Goal: Information Seeking & Learning: Learn about a topic

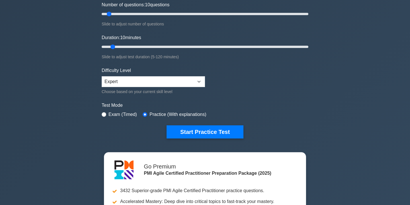
scroll to position [85, 0]
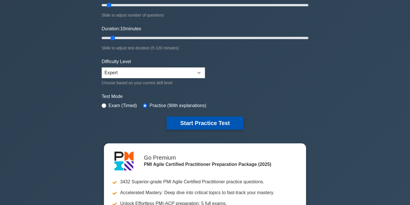
click at [216, 125] on button "Start Practice Test" at bounding box center [205, 122] width 77 height 13
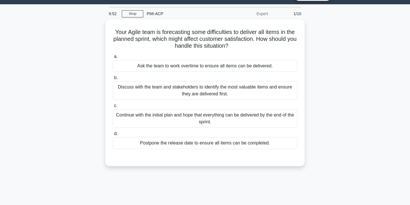
scroll to position [14, 0]
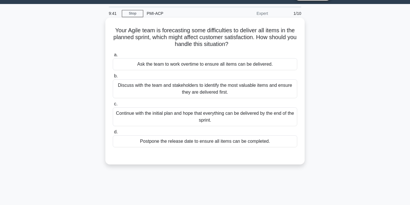
click at [160, 84] on div "Discuss with the team and stakeholders to identify the most valuable items and …" at bounding box center [205, 88] width 185 height 19
click at [113, 78] on input "b. Discuss with the team and stakeholders to identify the most valuable items a…" at bounding box center [113, 76] width 0 height 4
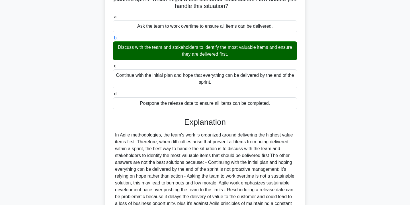
scroll to position [113, 0]
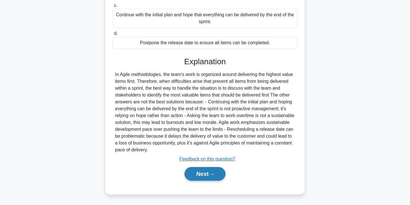
click at [206, 174] on button "Next" at bounding box center [205, 174] width 41 height 14
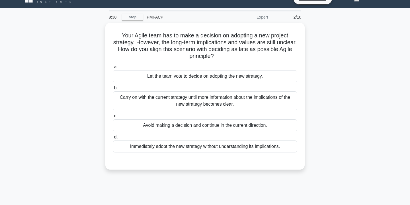
scroll to position [0, 0]
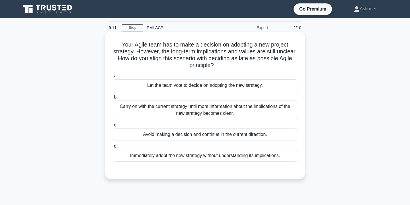
click at [174, 113] on div "Carry on with the current strategy until more information about the implication…" at bounding box center [205, 109] width 185 height 19
click at [113, 99] on input "b. Carry on with the current strategy until more information about the implicat…" at bounding box center [113, 97] width 0 height 4
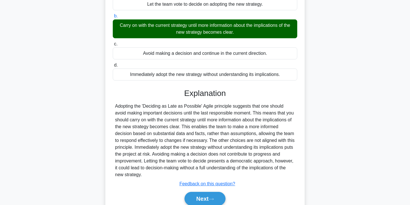
scroll to position [106, 0]
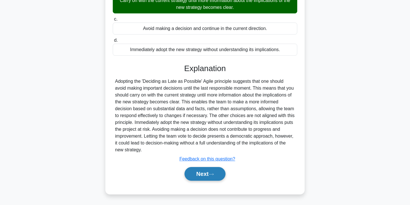
click at [199, 171] on button "Next" at bounding box center [205, 174] width 41 height 14
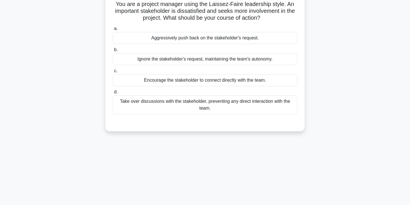
scroll to position [0, 0]
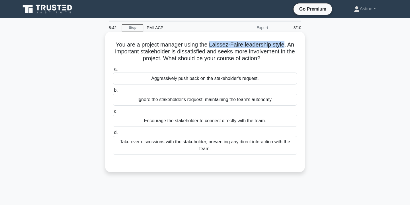
drag, startPoint x: 284, startPoint y: 45, endPoint x: 210, endPoint y: 44, distance: 73.5
click at [210, 44] on h5 "You are a project manager using the Laissez-Faire leadership style. An importan…" at bounding box center [205, 51] width 186 height 21
copy h5 "Laissez-Faire leadership style"
click at [222, 48] on h5 "You are a project manager using the Laissez-Faire leadership style. An importan…" at bounding box center [205, 51] width 186 height 21
click at [191, 123] on div "Encourage the stakeholder to connect directly with the team." at bounding box center [205, 121] width 185 height 12
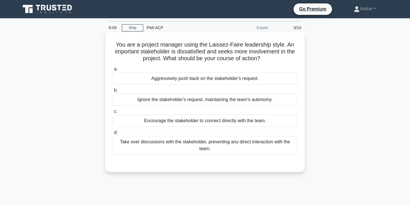
click at [113, 113] on input "c. Encourage the stakeholder to connect directly with the team." at bounding box center [113, 111] width 0 height 4
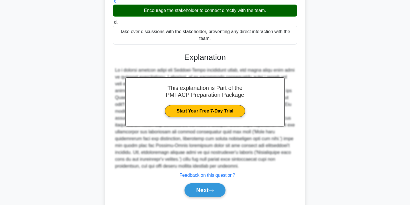
scroll to position [126, 0]
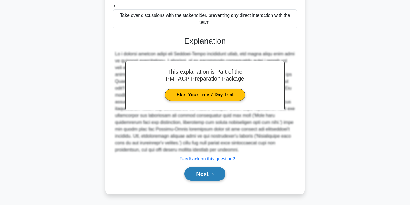
click at [201, 170] on button "Next" at bounding box center [205, 174] width 41 height 14
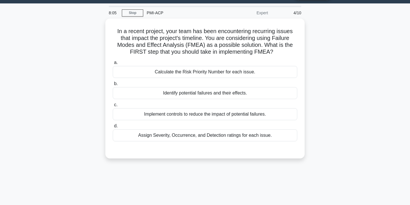
scroll to position [0, 0]
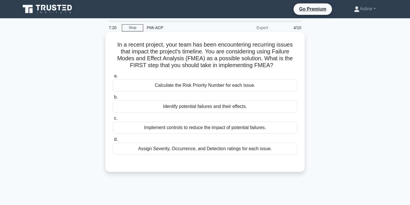
click at [242, 108] on div "Identify potential failures and their effects." at bounding box center [205, 106] width 185 height 12
click at [113, 99] on input "b. Identify potential failures and their effects." at bounding box center [113, 97] width 0 height 4
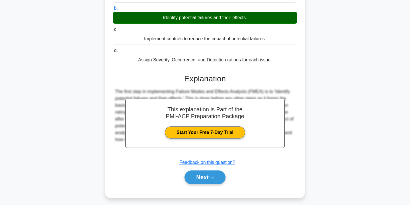
scroll to position [103, 0]
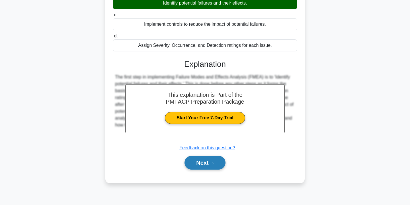
click at [207, 164] on button "Next" at bounding box center [205, 163] width 41 height 14
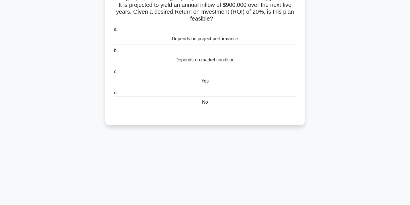
scroll to position [0, 0]
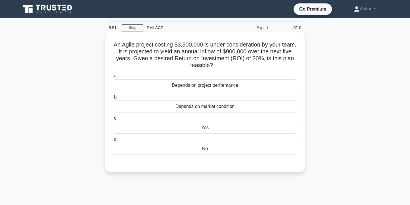
click at [209, 127] on div "Yes" at bounding box center [205, 127] width 185 height 12
click at [113, 120] on input "c. Yes" at bounding box center [113, 118] width 0 height 4
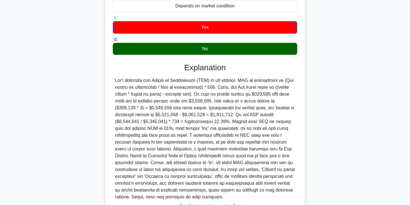
scroll to position [147, 0]
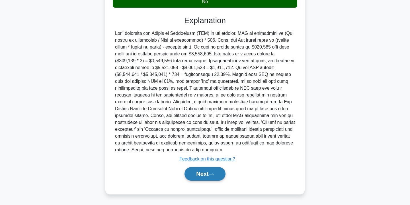
click at [211, 177] on button "Next" at bounding box center [205, 174] width 41 height 14
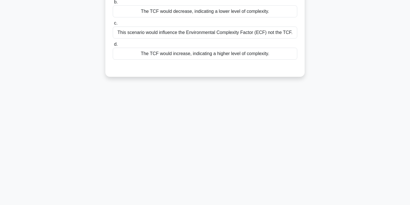
scroll to position [0, 0]
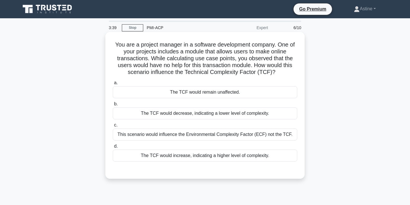
click at [191, 156] on div "The TCF would increase, indicating a higher level of complexity." at bounding box center [205, 155] width 185 height 12
click at [113, 148] on input "d. The TCF would increase, indicating a higher level of complexity." at bounding box center [113, 146] width 0 height 4
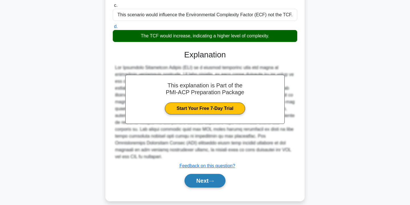
click at [199, 174] on button "Next" at bounding box center [205, 181] width 41 height 14
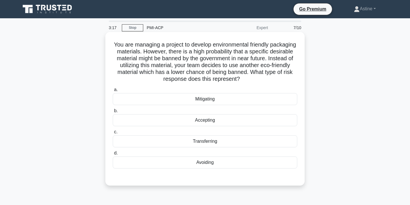
click at [197, 99] on div "Mitigating" at bounding box center [205, 99] width 185 height 12
click at [113, 91] on input "a. Mitigating" at bounding box center [113, 90] width 0 height 4
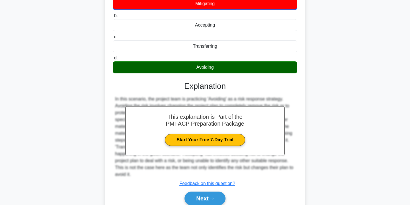
scroll to position [120, 0]
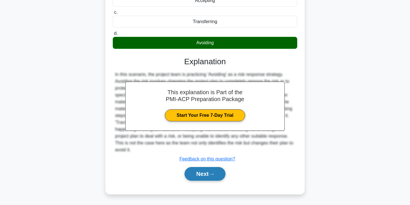
click at [189, 176] on button "Next" at bounding box center [205, 174] width 41 height 14
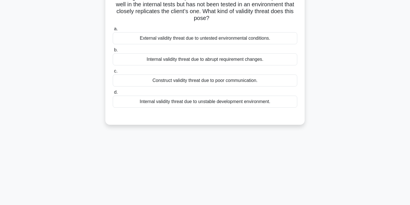
scroll to position [0, 0]
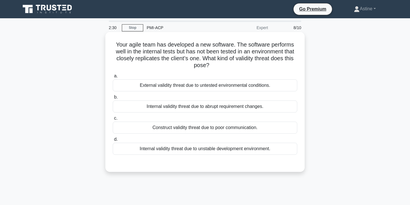
click at [192, 89] on div "External validity threat due to untested environmental conditions." at bounding box center [205, 85] width 185 height 12
click at [113, 78] on input "a. External validity threat due to untested environmental conditions." at bounding box center [113, 76] width 0 height 4
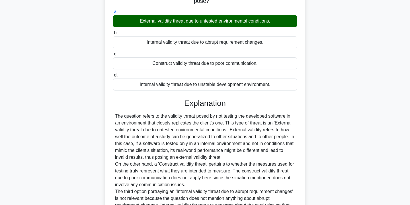
scroll to position [160, 0]
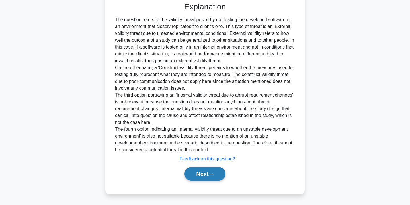
click at [195, 174] on button "Next" at bounding box center [205, 174] width 41 height 14
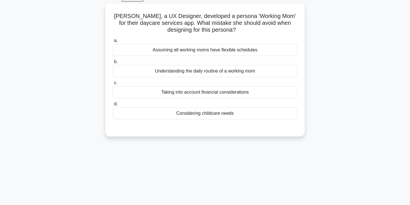
scroll to position [0, 0]
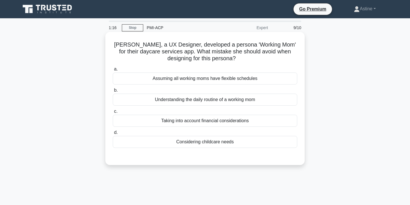
click at [214, 75] on div "Assuming all working moms have flexible schedules" at bounding box center [205, 78] width 185 height 12
click at [113, 71] on input "a. Assuming all working moms have flexible schedules" at bounding box center [113, 69] width 0 height 4
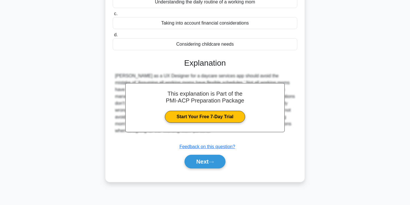
scroll to position [103, 0]
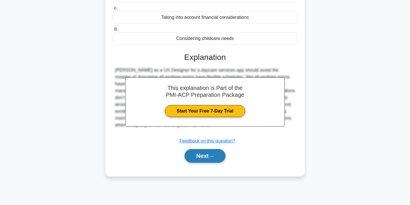
click at [201, 155] on button "Next" at bounding box center [205, 156] width 41 height 14
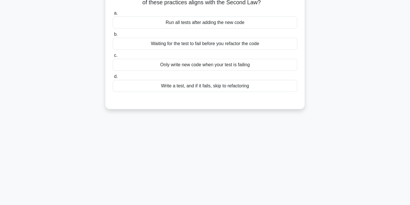
scroll to position [0, 0]
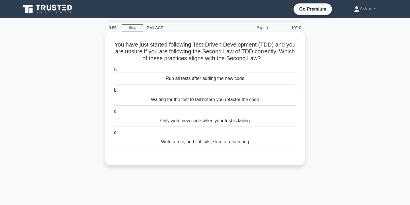
click at [186, 101] on div "Waiting for the test to fail before you refactor the code" at bounding box center [205, 99] width 185 height 12
click at [113, 92] on input "b. Waiting for the test to fail before you refactor the code" at bounding box center [113, 90] width 0 height 4
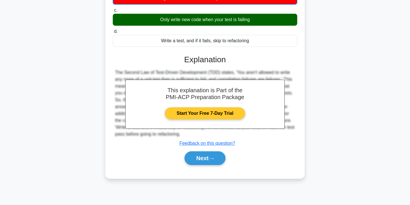
scroll to position [99, 0]
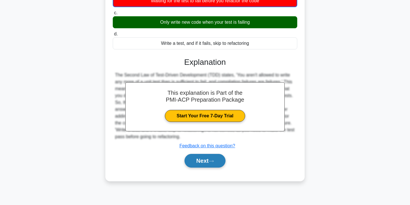
click at [205, 159] on button "Next" at bounding box center [205, 161] width 41 height 14
